Goal: Information Seeking & Learning: Stay updated

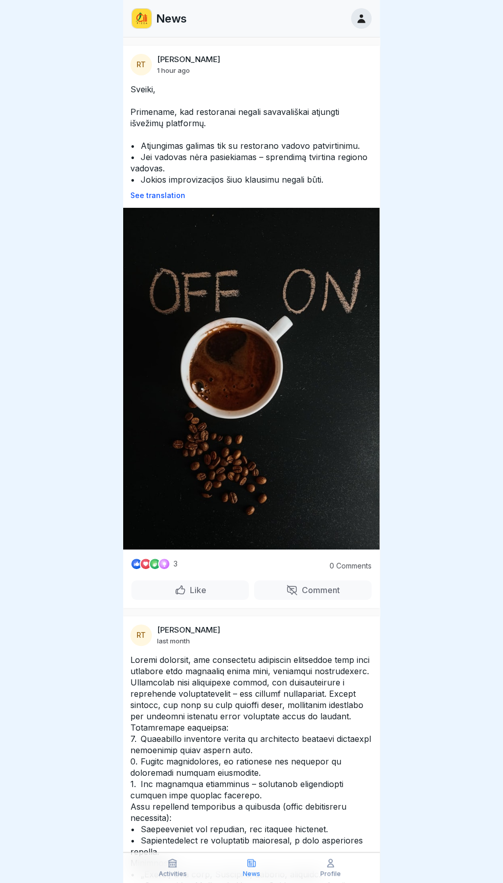
click at [272, 156] on p "Sveiki, Primename, kad restoranai negali savavališkai atjungti išvežimų platfor…" at bounding box center [251, 135] width 242 height 102
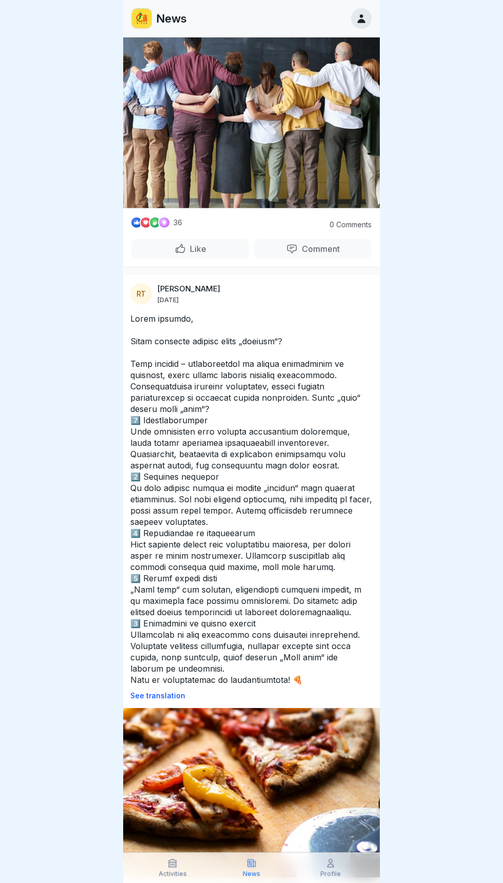
scroll to position [5735, 0]
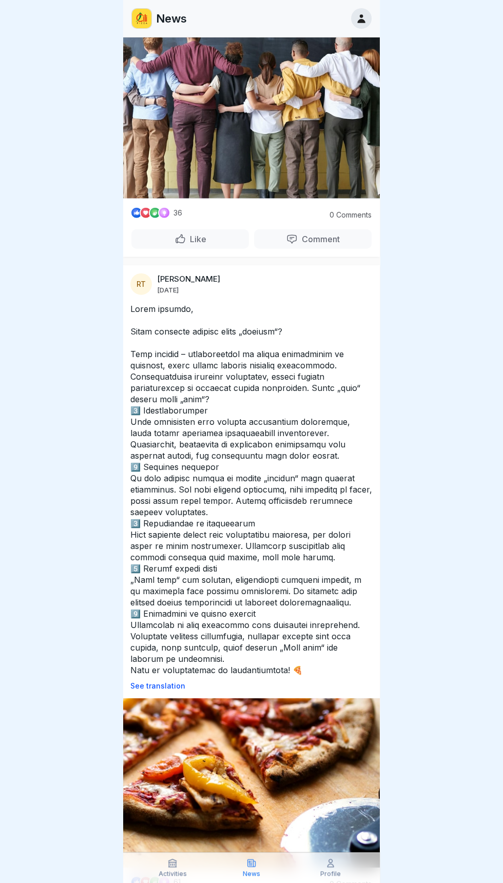
scroll to position [5735, 0]
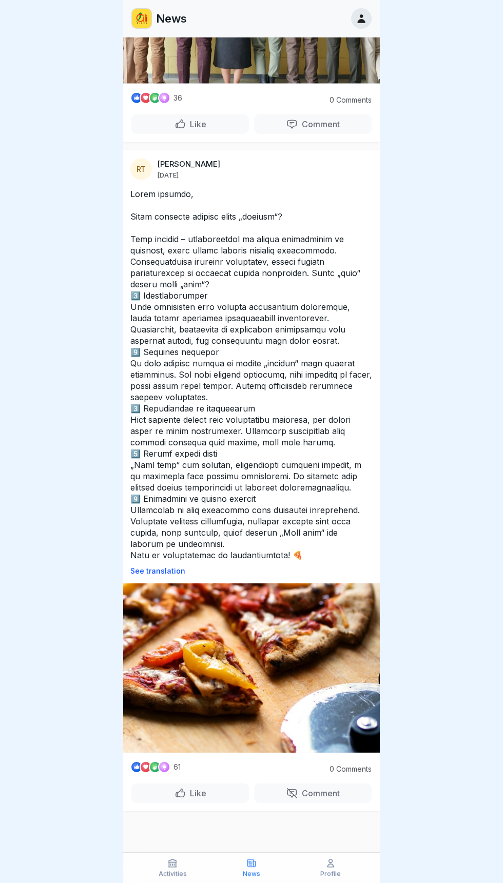
click at [286, 660] on img at bounding box center [251, 667] width 257 height 169
click at [177, 570] on p "See translation" at bounding box center [251, 571] width 242 height 8
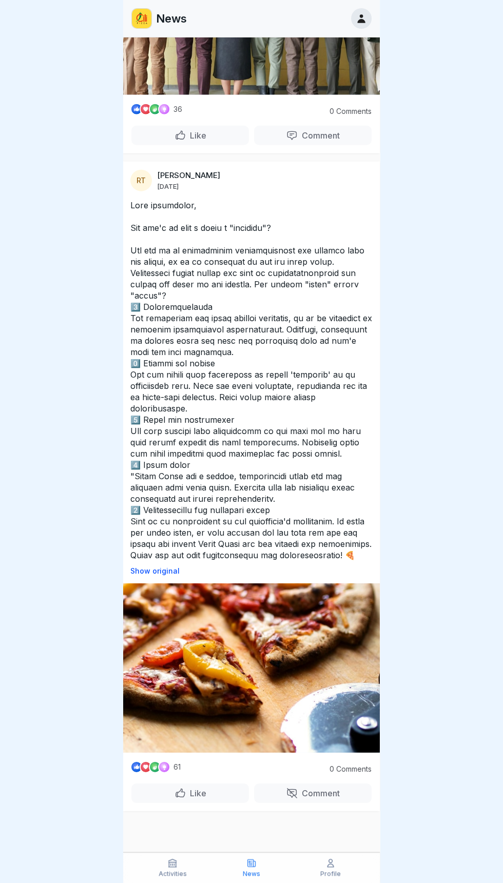
click at [266, 868] on div "News" at bounding box center [252, 868] width 74 height 20
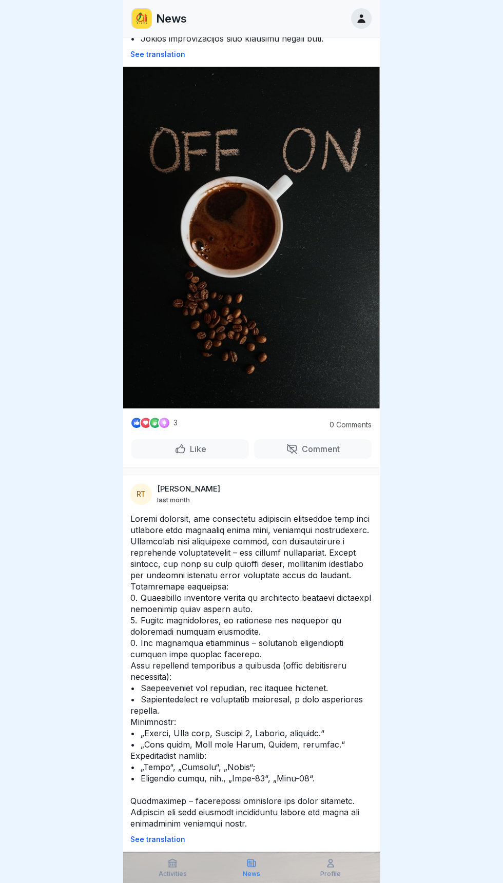
scroll to position [0, 0]
